Goal: Task Accomplishment & Management: Manage account settings

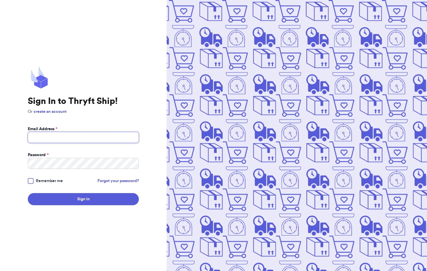
type input "[EMAIL_ADDRESS][DOMAIN_NAME]"
click at [30, 181] on div at bounding box center [31, 181] width 6 height 6
click at [0, 0] on input "Remember me" at bounding box center [0, 0] width 0 height 0
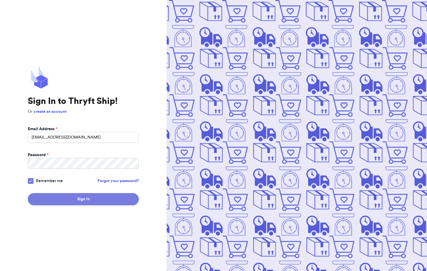
click at [93, 205] on button "Sign In" at bounding box center [83, 199] width 111 height 12
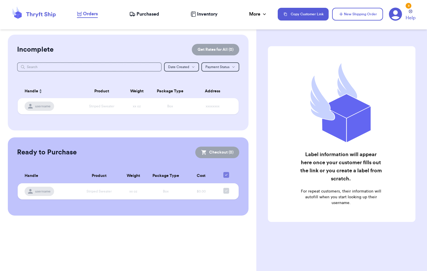
click at [150, 14] on span "Purchased" at bounding box center [147, 14] width 23 height 7
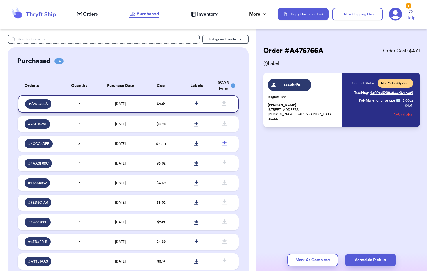
click at [194, 105] on icon at bounding box center [196, 103] width 4 height 5
